Goal: Task Accomplishment & Management: Use online tool/utility

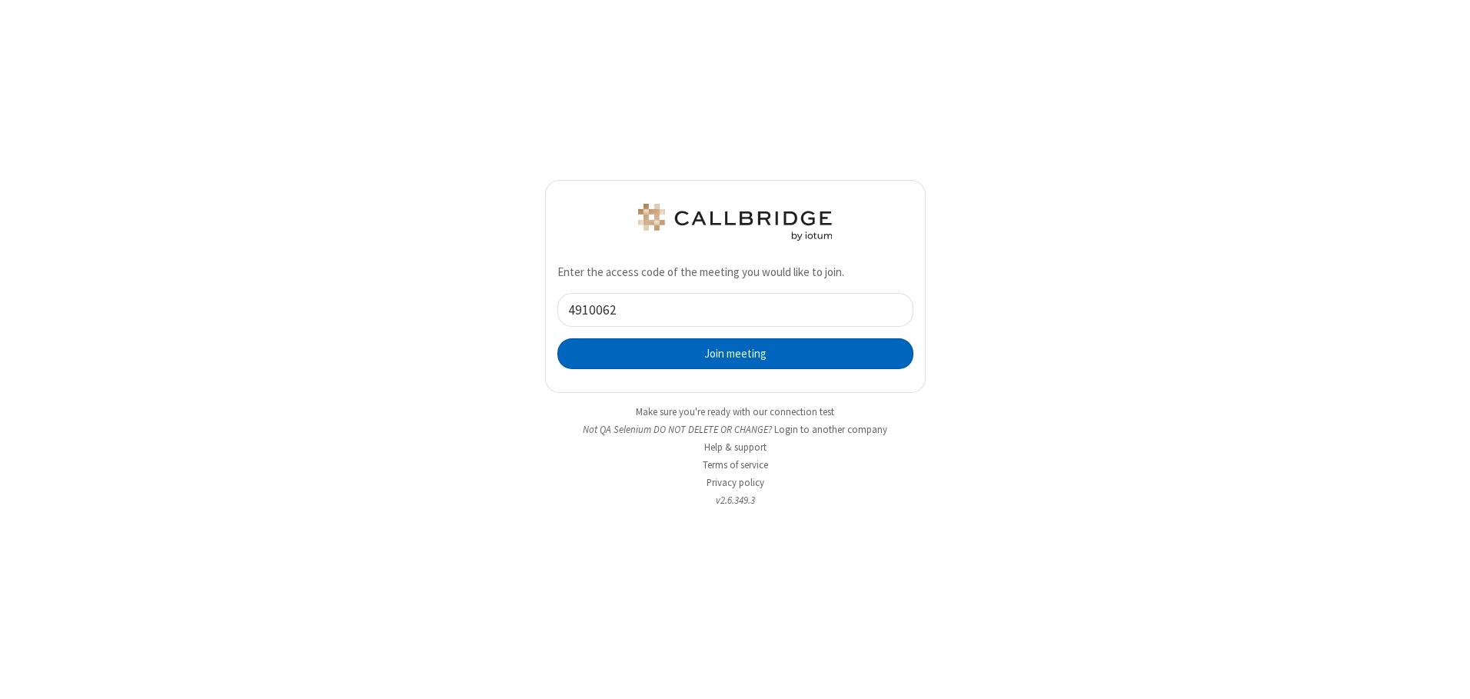
type input "4910062"
click at [735, 353] on button "Join meeting" at bounding box center [735, 353] width 356 height 31
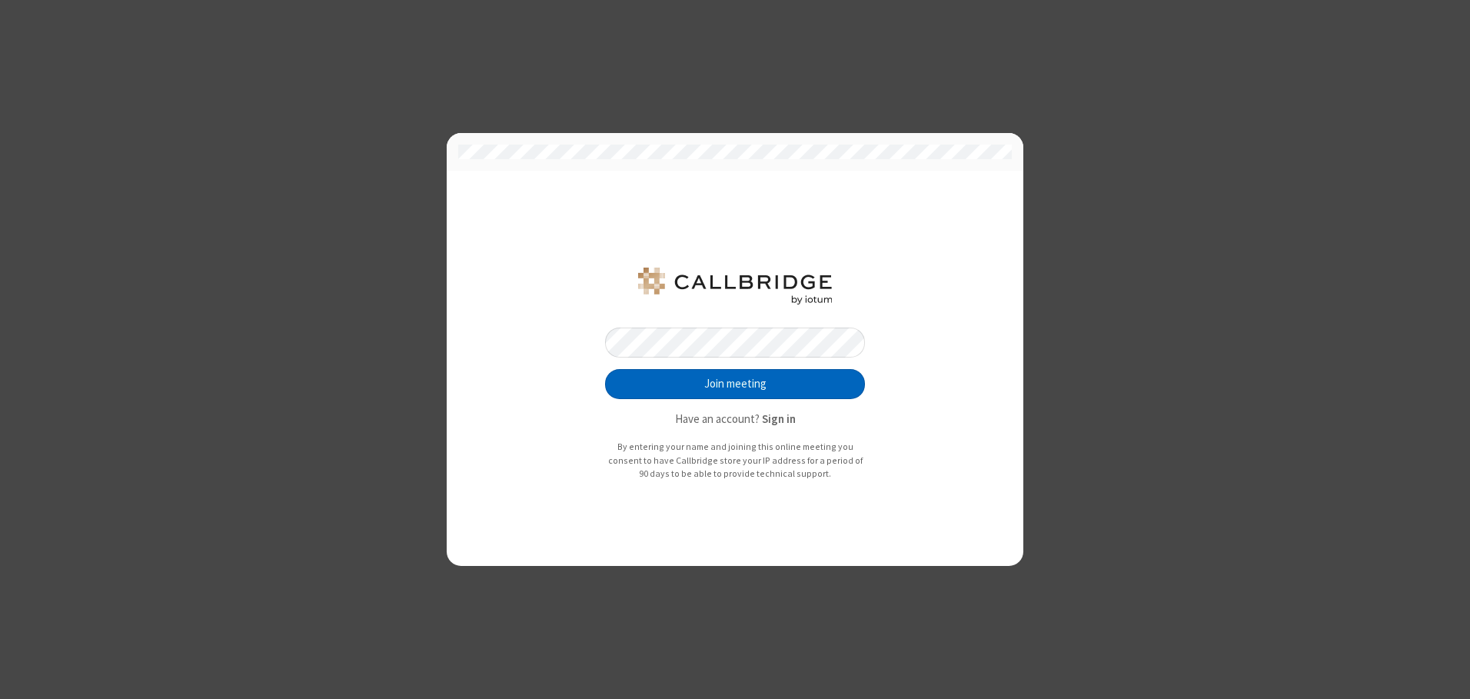
click at [735, 384] on button "Join meeting" at bounding box center [735, 384] width 260 height 31
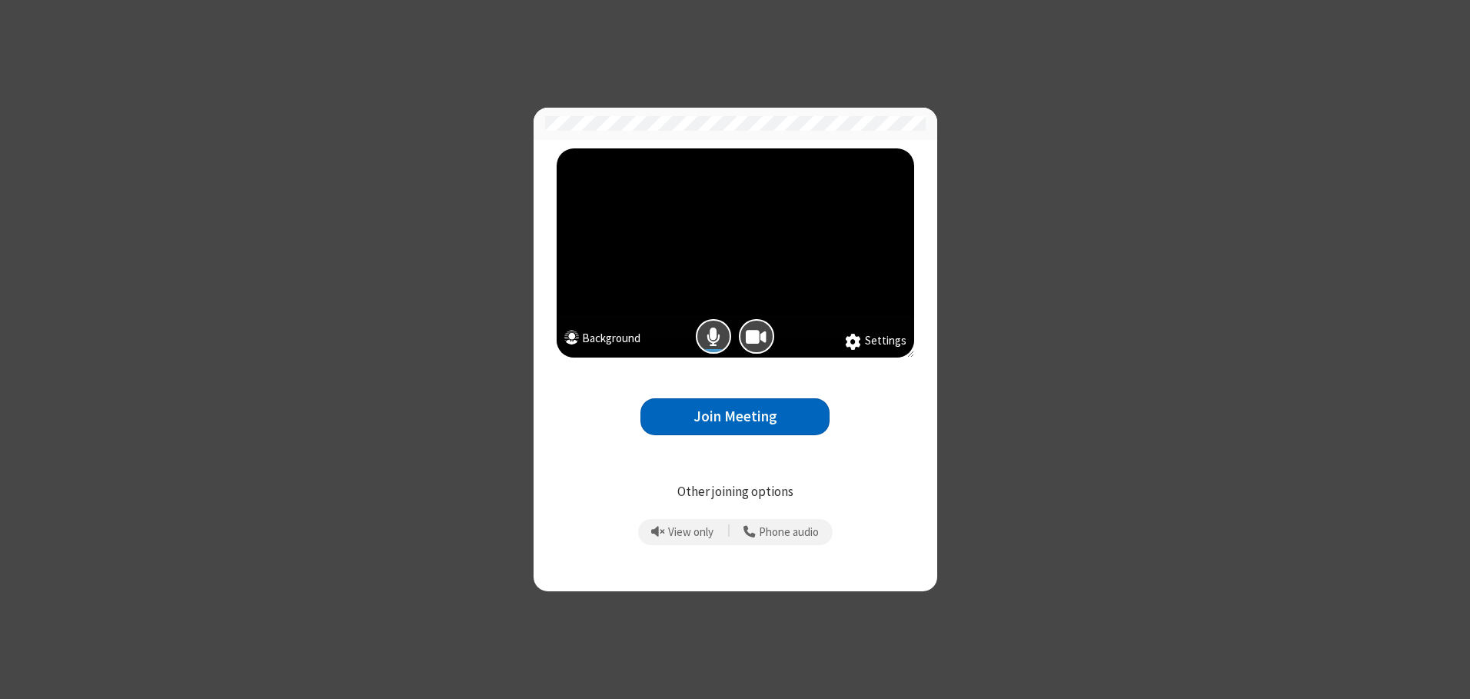
click at [735, 417] on button "Join Meeting" at bounding box center [734, 417] width 189 height 38
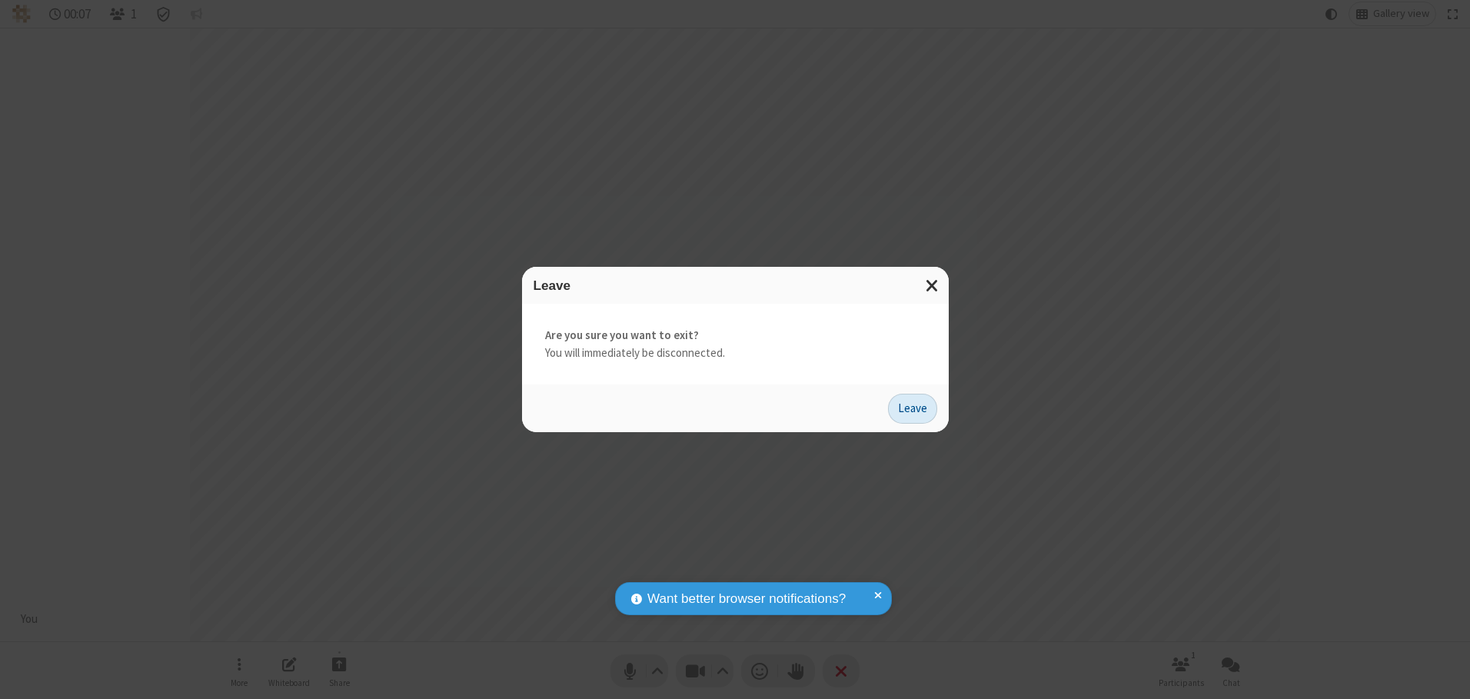
click at [913, 408] on button "Leave" at bounding box center [912, 409] width 49 height 31
